Goal: Information Seeking & Learning: Learn about a topic

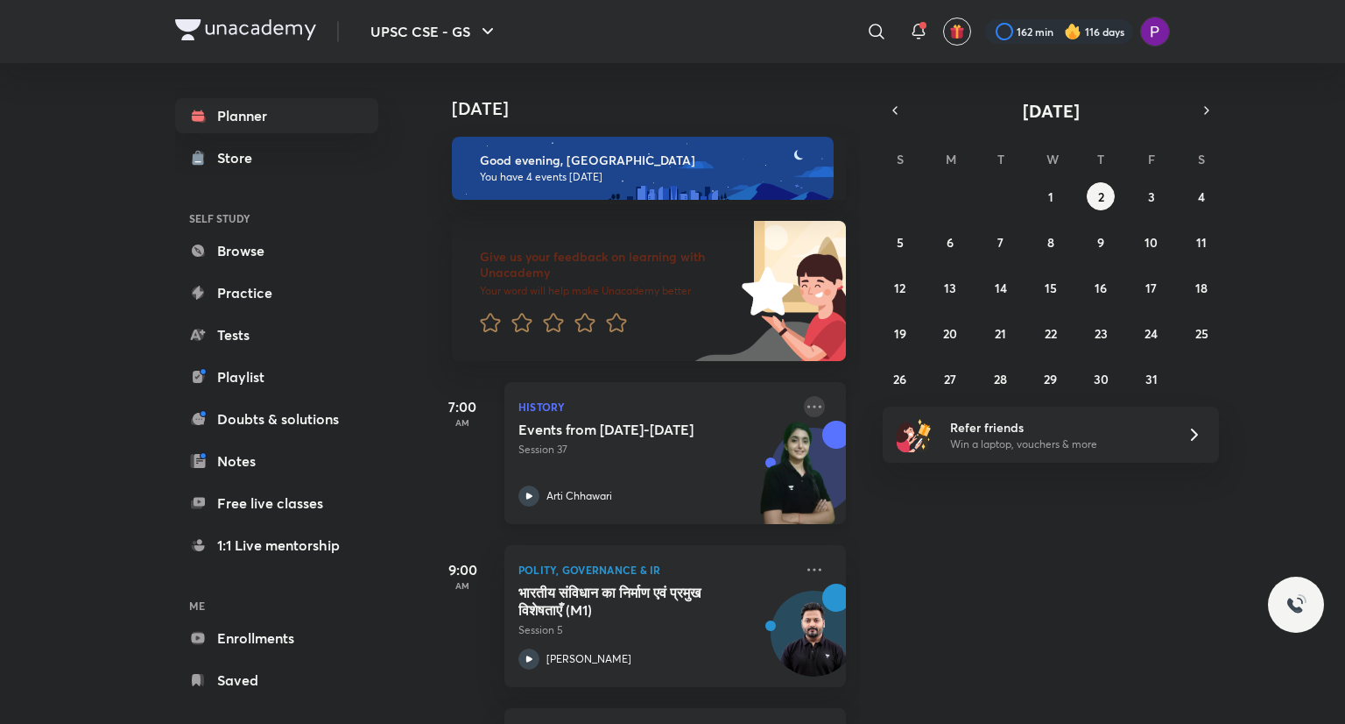
click at [804, 407] on icon at bounding box center [814, 406] width 21 height 21
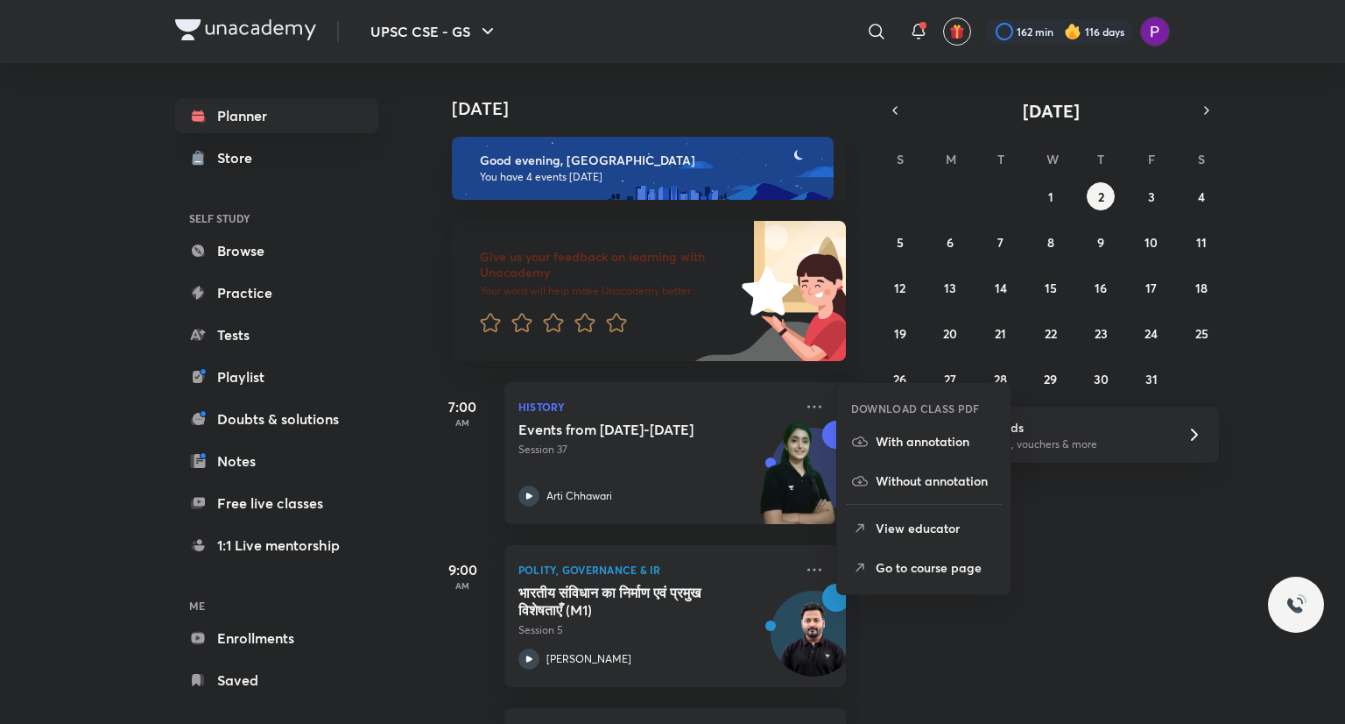
click at [936, 567] on p "Go to course page" at bounding box center [936, 567] width 121 height 18
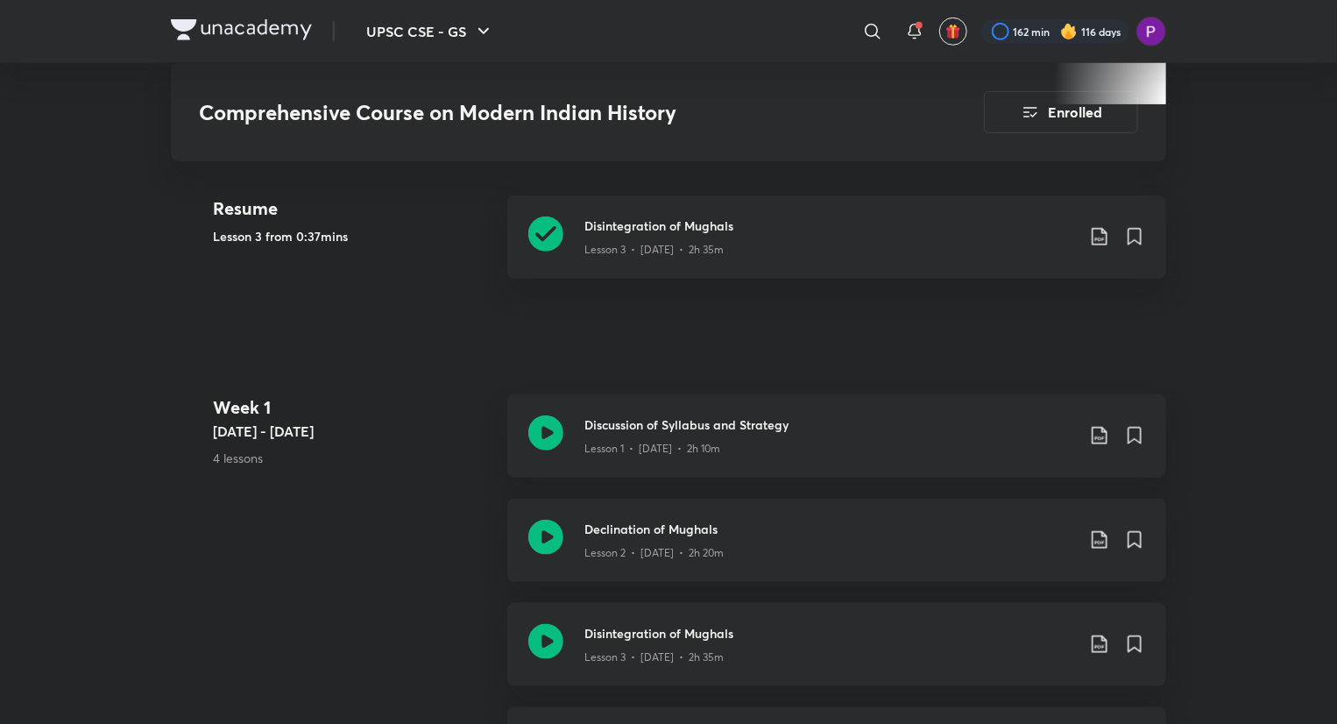
scroll to position [668, 0]
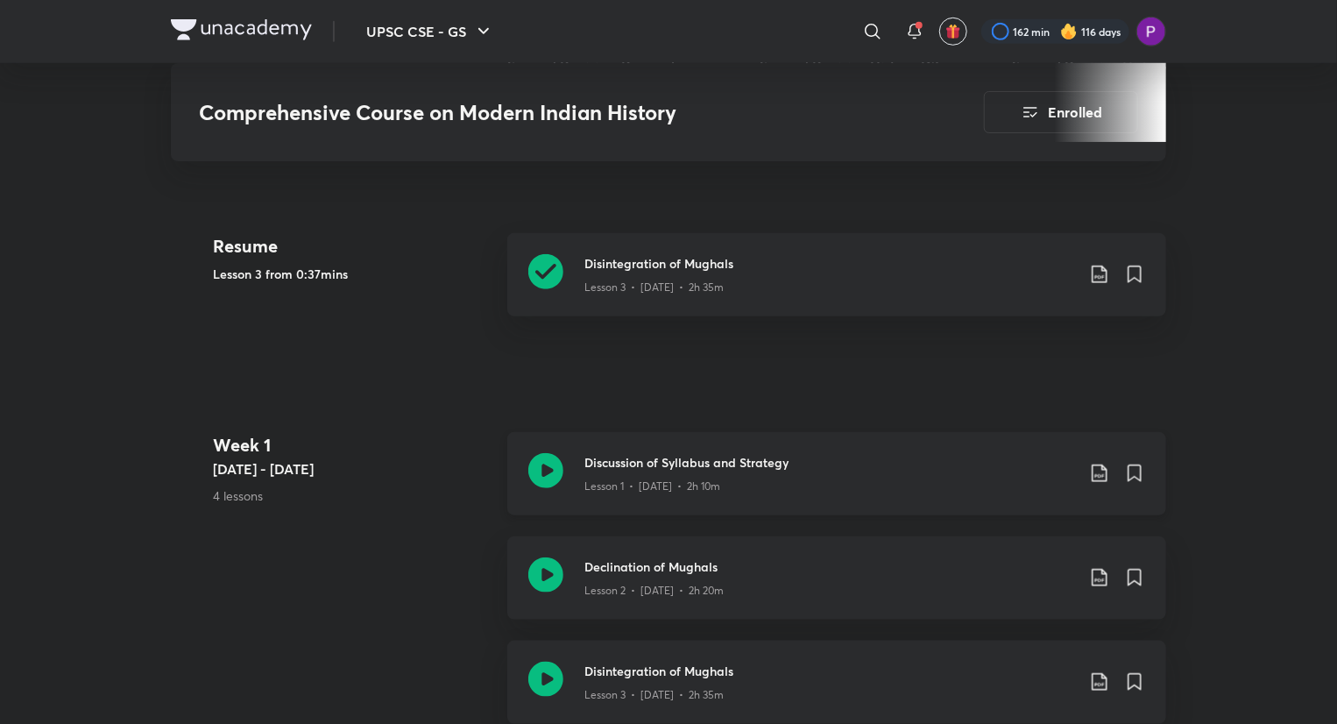
click at [878, 476] on div "Lesson 1 • [DATE] • 2h 10m" at bounding box center [829, 482] width 491 height 23
